Goal: Connect with others: Connect with others

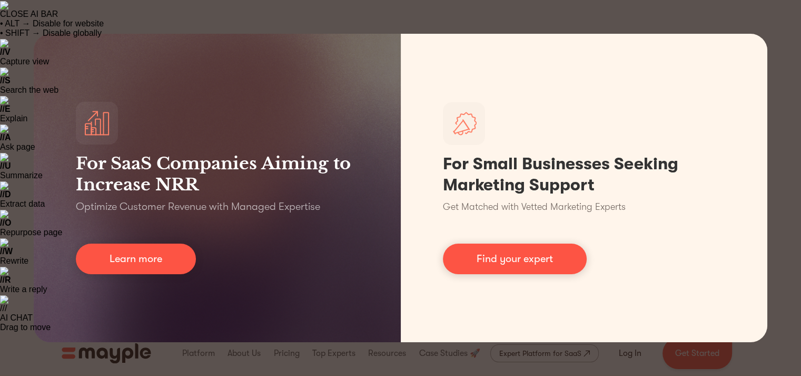
click at [12, 230] on div "For SaaS Companies Aiming to Increase NRR Optimize Customer Revenue with Manage…" at bounding box center [400, 188] width 801 height 376
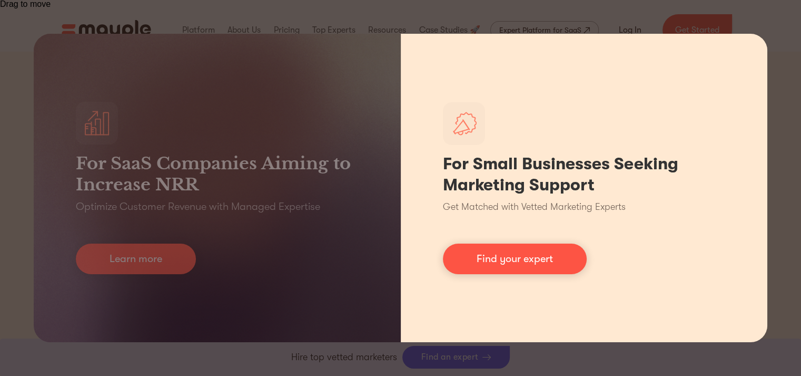
scroll to position [323, 0]
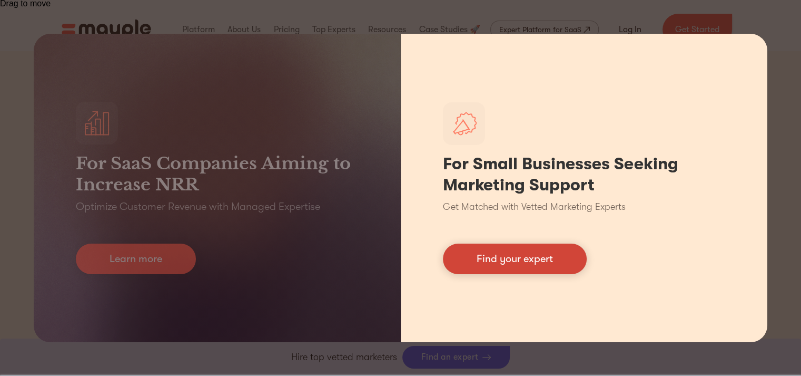
click at [476, 260] on link "Find your expert" at bounding box center [515, 258] width 144 height 31
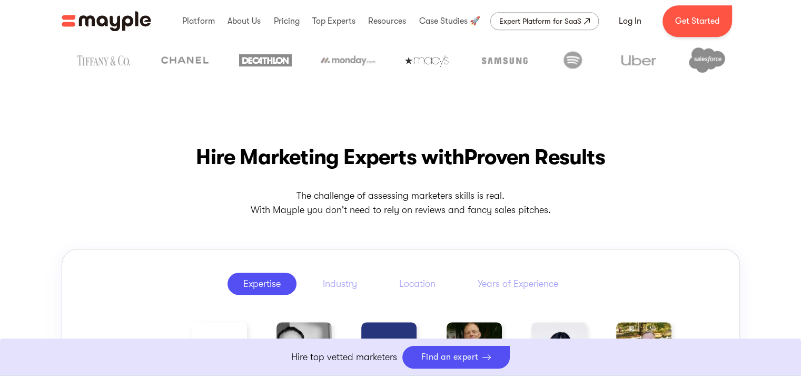
scroll to position [678, 0]
